Goal: Task Accomplishment & Management: Use online tool/utility

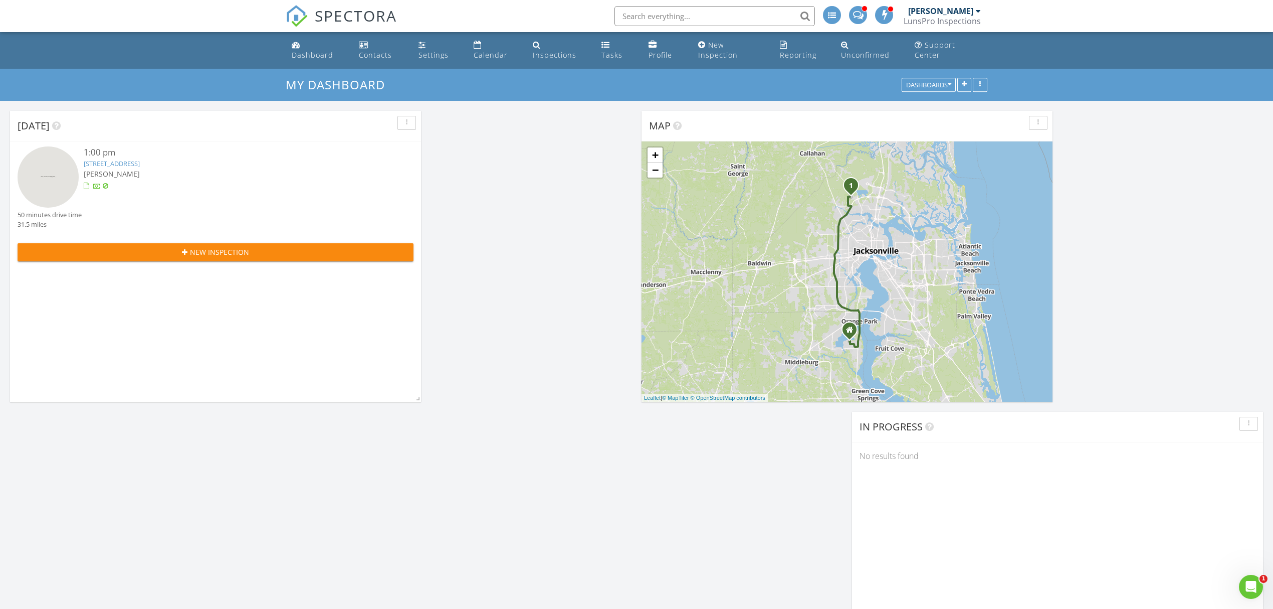
click at [140, 163] on link "[STREET_ADDRESS]" at bounding box center [112, 163] width 56 height 9
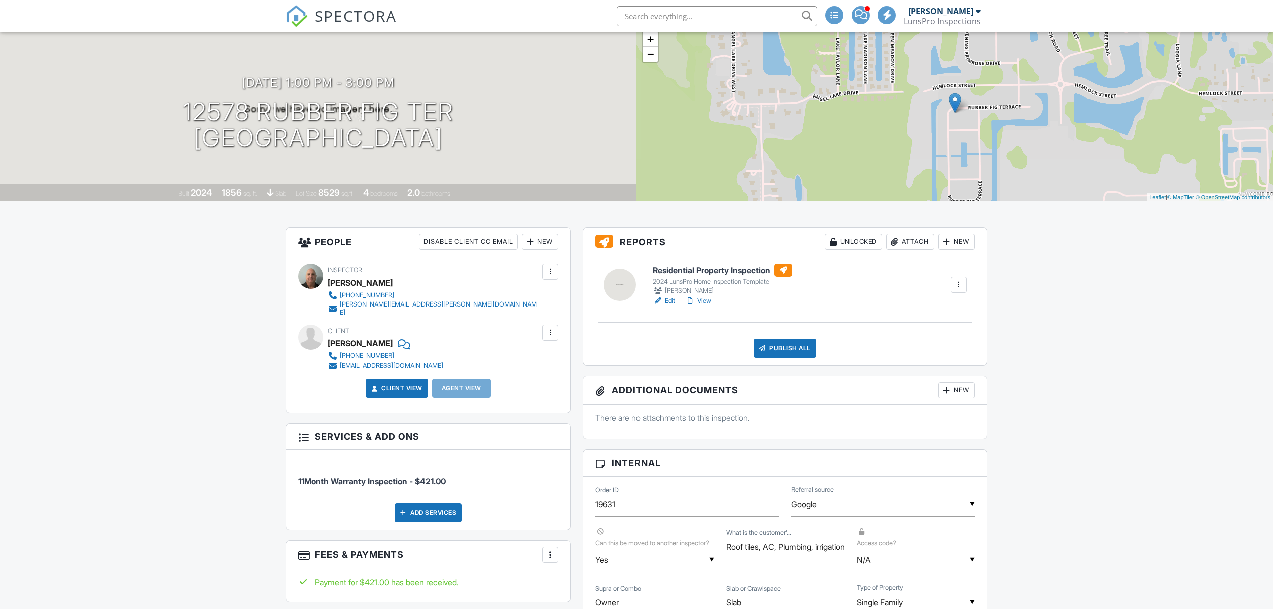
click at [735, 279] on div "2024 LunsPro Home Inspection Template" at bounding box center [723, 282] width 140 height 8
click at [737, 256] on h3 "Reports Unlocked Attach New" at bounding box center [785, 242] width 404 height 29
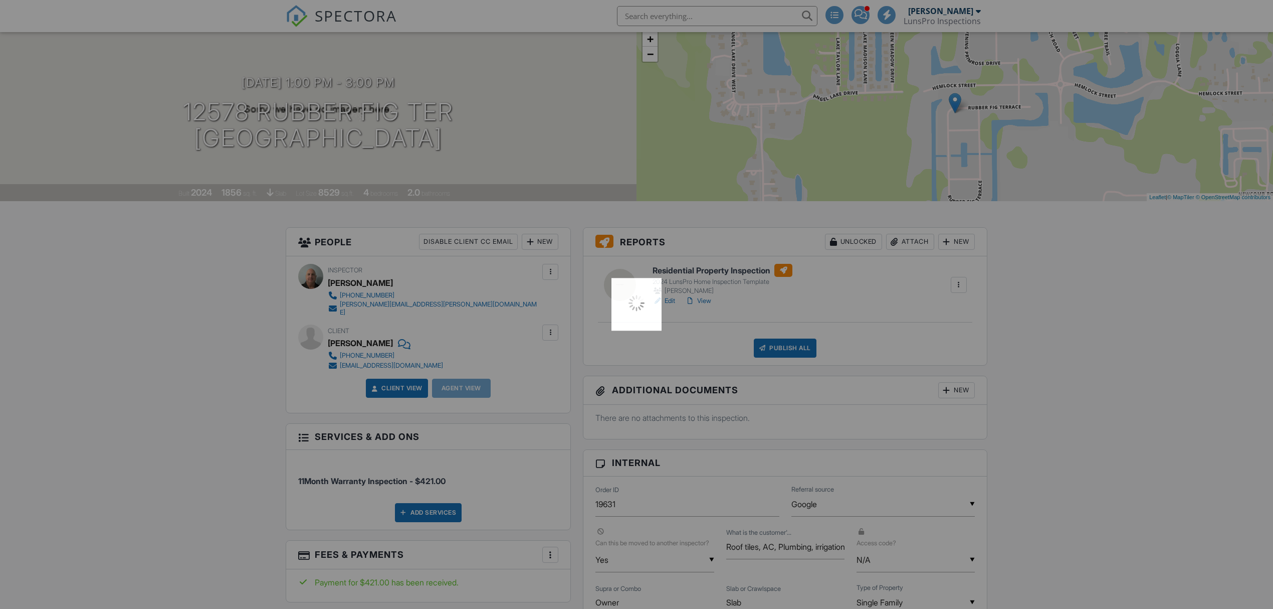
scroll to position [0, 0]
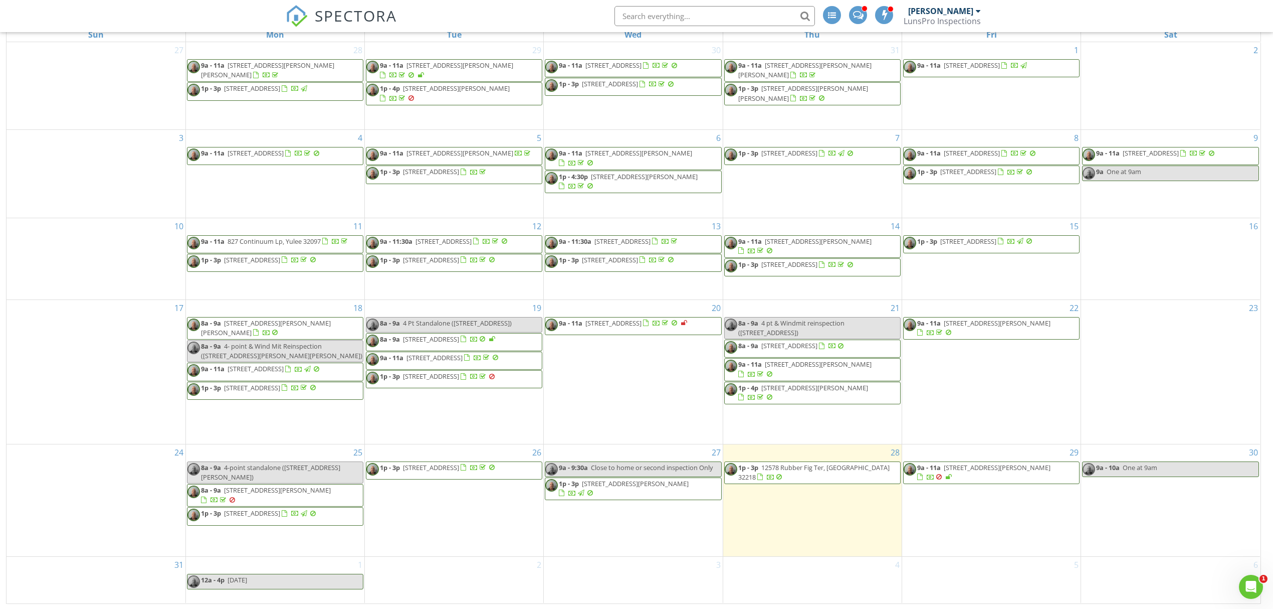
scroll to position [143, 0]
